Goal: Register for event/course

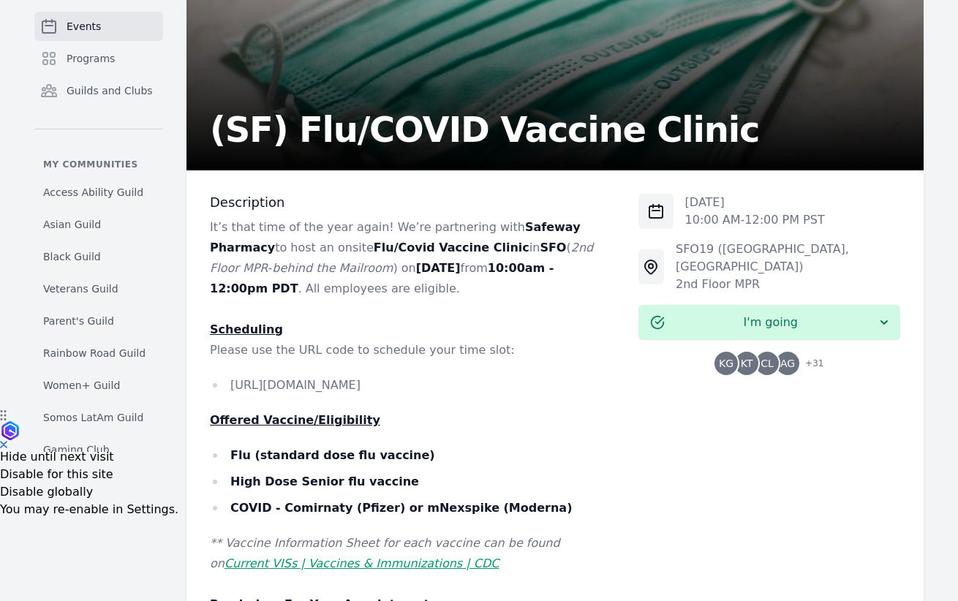
scroll to position [236, 0]
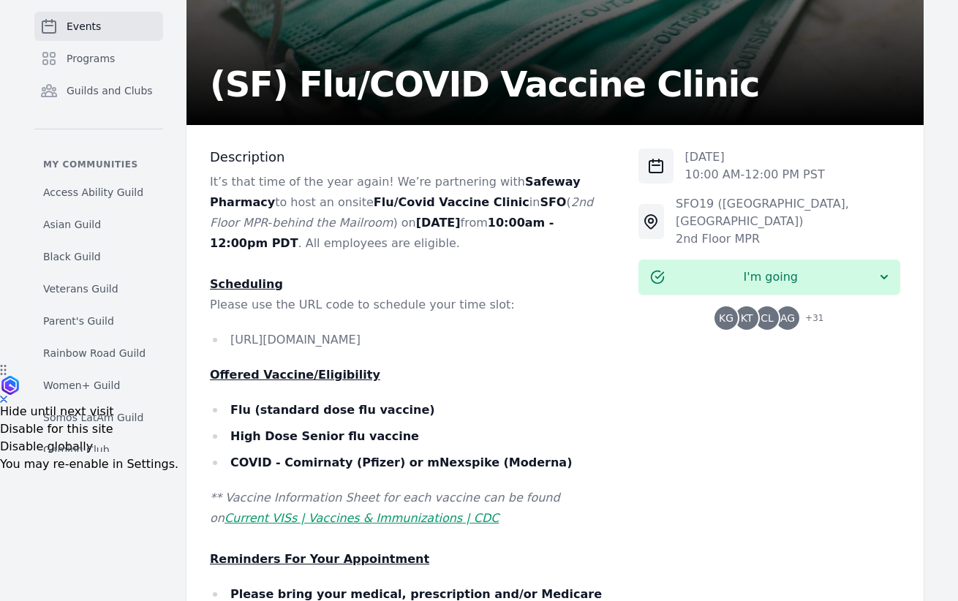
click at [414, 331] on li "https://www.safeway.com/vaccinations/group-clinic/Twitch2025" at bounding box center [412, 340] width 405 height 20
copy li "https://www.safeway.com/vaccinations/group-clinic/Twitch2025"
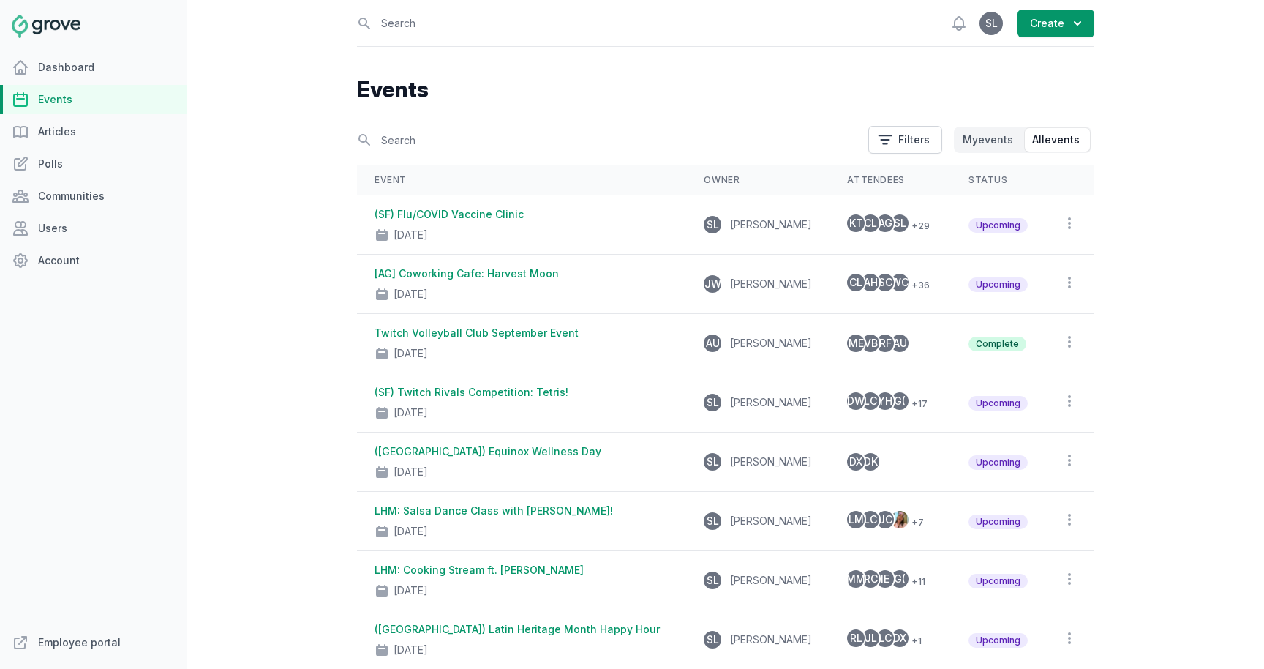
click at [54, 102] on link "Events" at bounding box center [93, 99] width 187 height 29
click at [1068, 33] on button "Create" at bounding box center [1056, 24] width 77 height 28
click at [1056, 56] on link "Event" at bounding box center [1013, 59] width 164 height 26
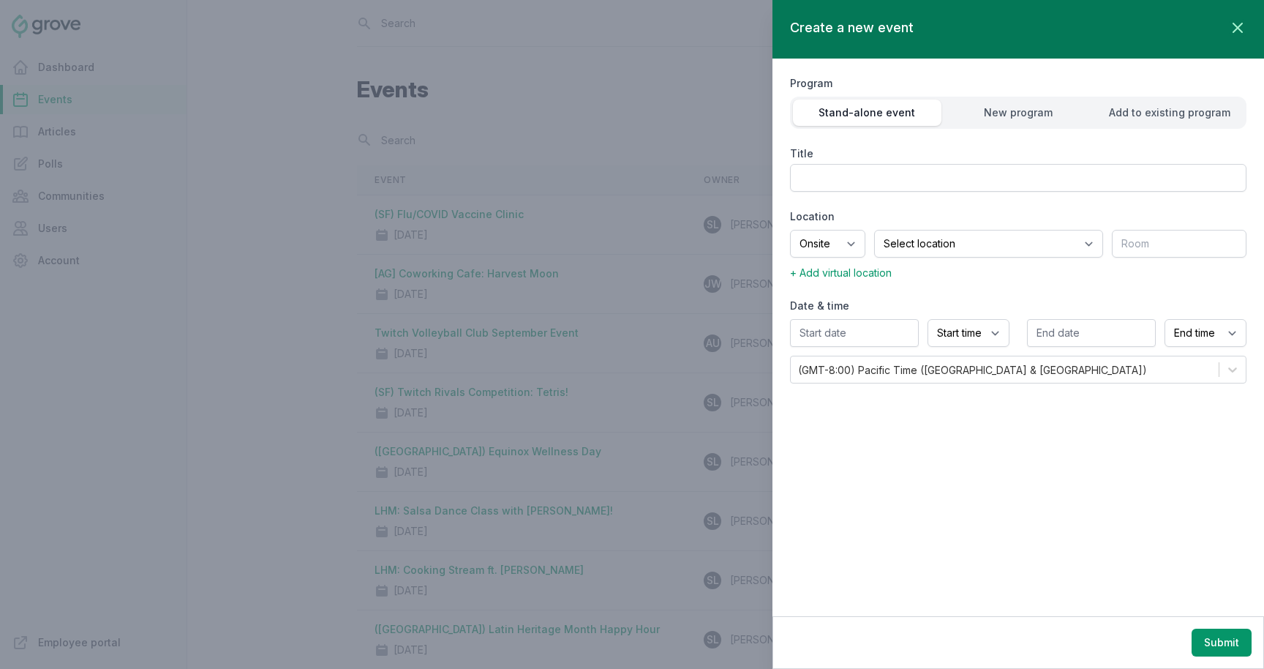
click at [496, 126] on div at bounding box center [632, 334] width 1264 height 669
